Goal: Find specific fact: Find specific fact

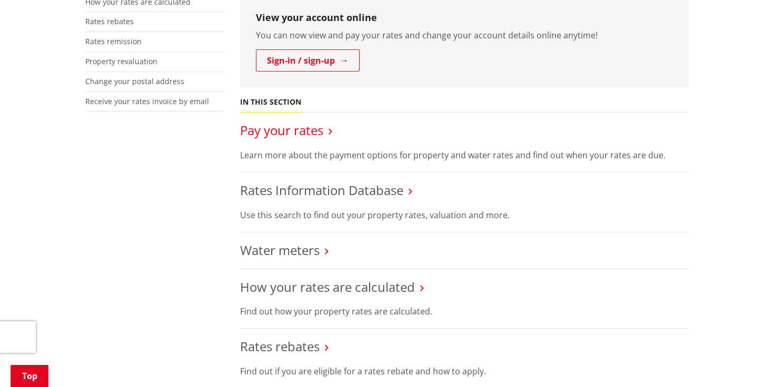
scroll to position [330, 0]
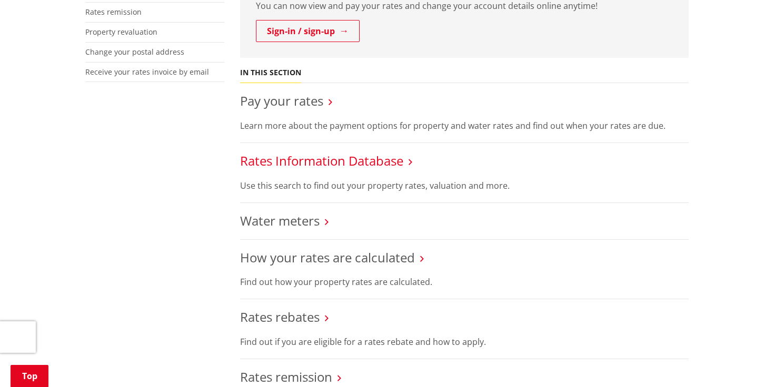
click at [360, 163] on link "Rates Information Database" at bounding box center [321, 160] width 163 height 17
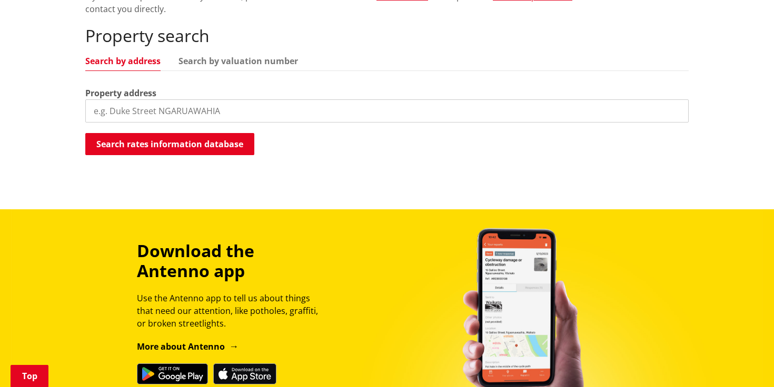
scroll to position [346, 0]
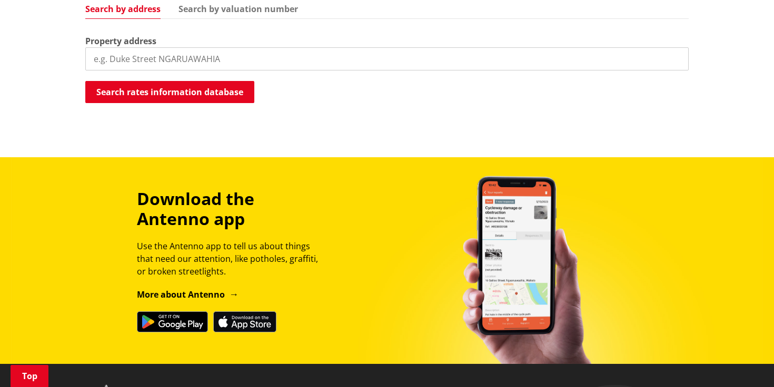
click at [185, 57] on input "search" at bounding box center [386, 58] width 603 height 23
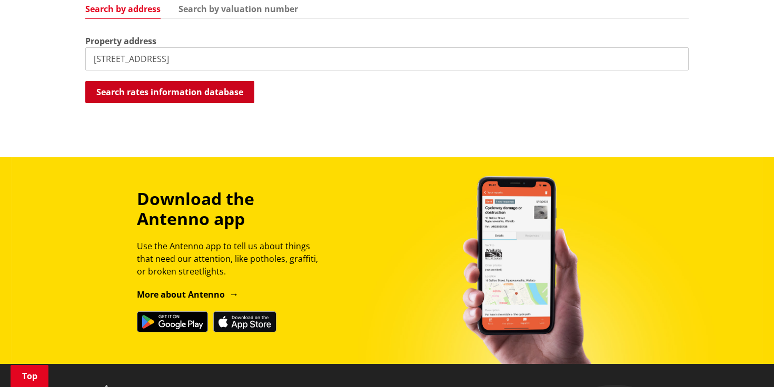
type input "[STREET_ADDRESS]"
click at [183, 84] on button "Search rates information database" at bounding box center [169, 92] width 169 height 22
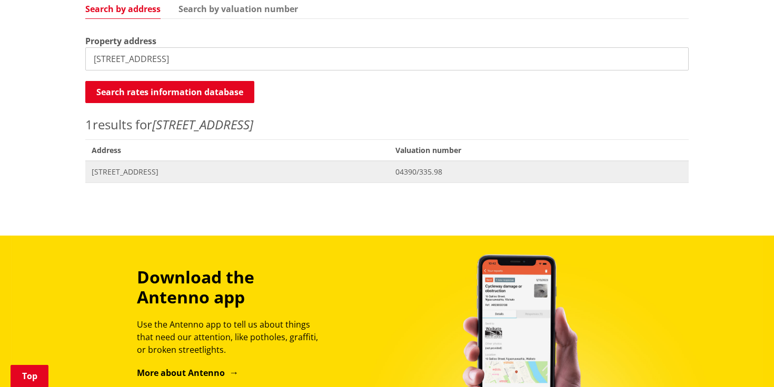
click at [124, 171] on span "[STREET_ADDRESS]" at bounding box center [237, 172] width 291 height 11
